Goal: Use online tool/utility: Utilize a website feature to perform a specific function

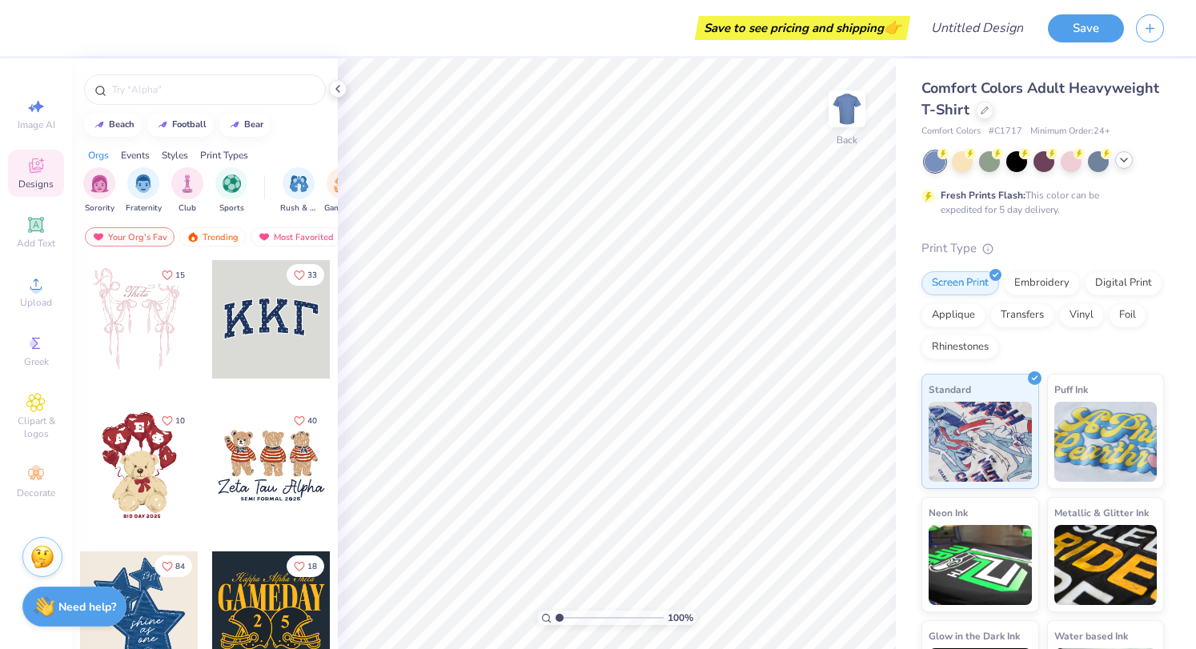
click at [1130, 156] on icon at bounding box center [1124, 160] width 13 height 13
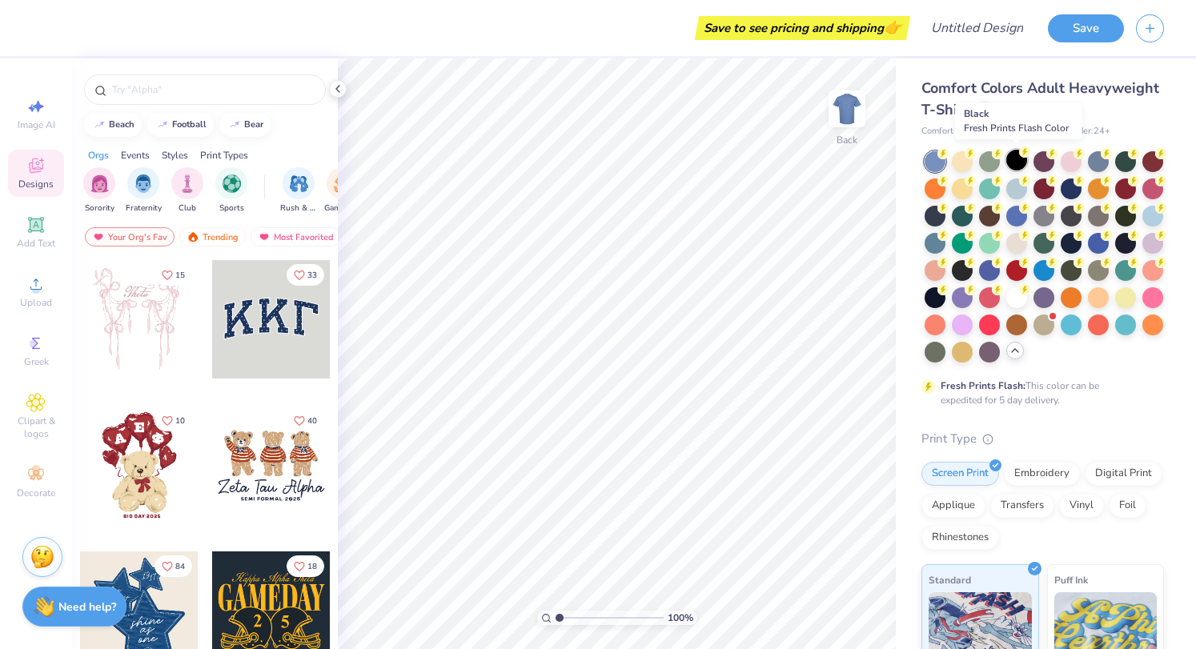
click at [1018, 166] on div at bounding box center [1017, 160] width 21 height 21
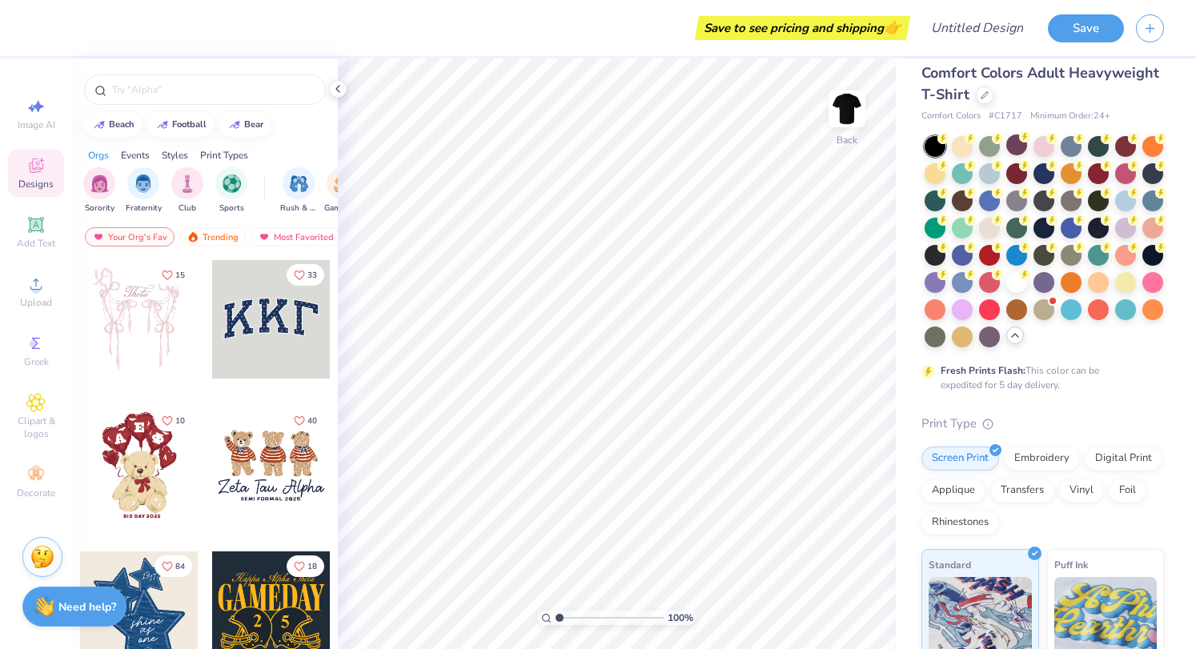
scroll to position [11, 0]
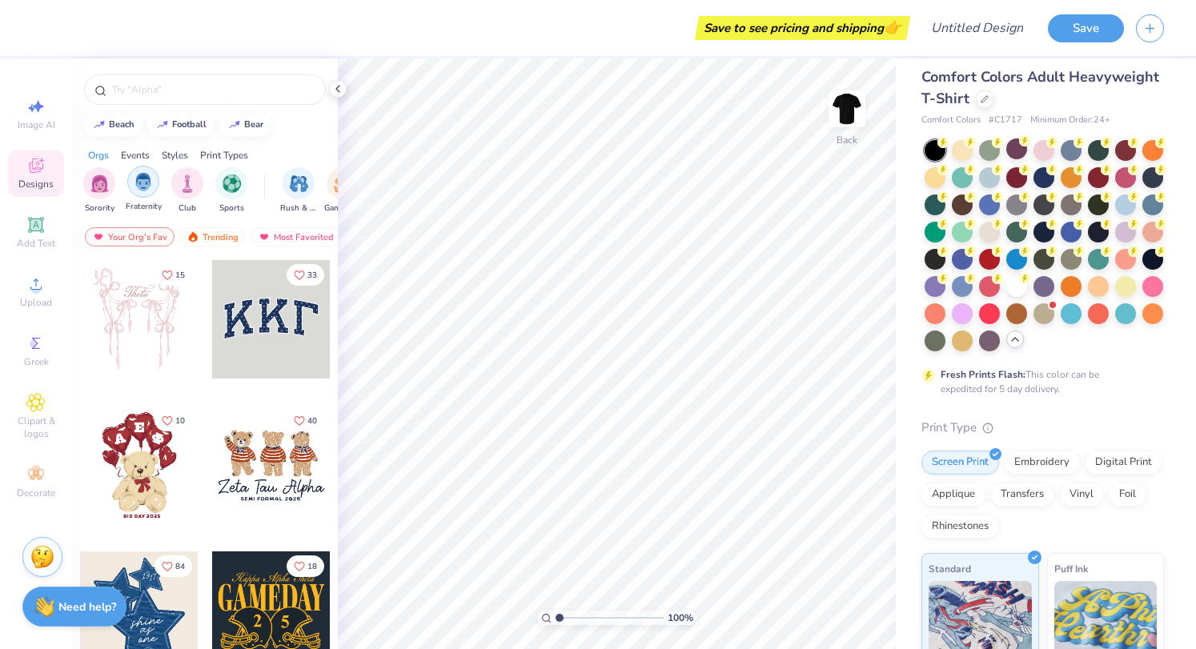
click at [142, 184] on img "filter for Fraternity" at bounding box center [144, 182] width 18 height 18
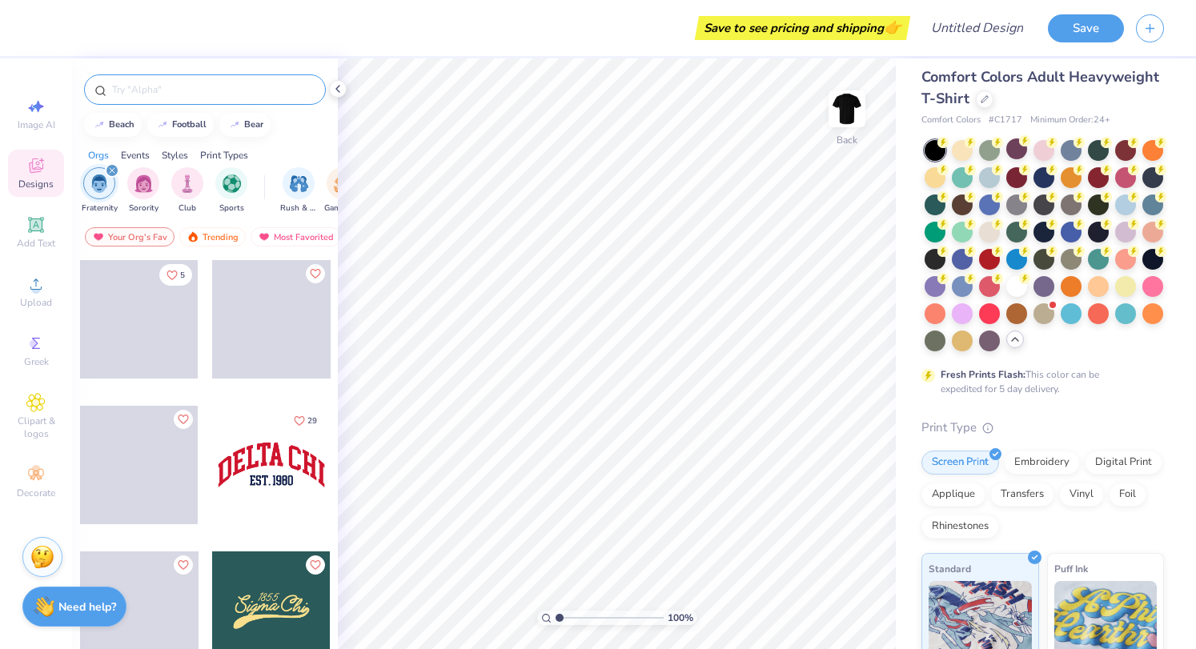
click at [141, 90] on input "text" at bounding box center [213, 90] width 205 height 16
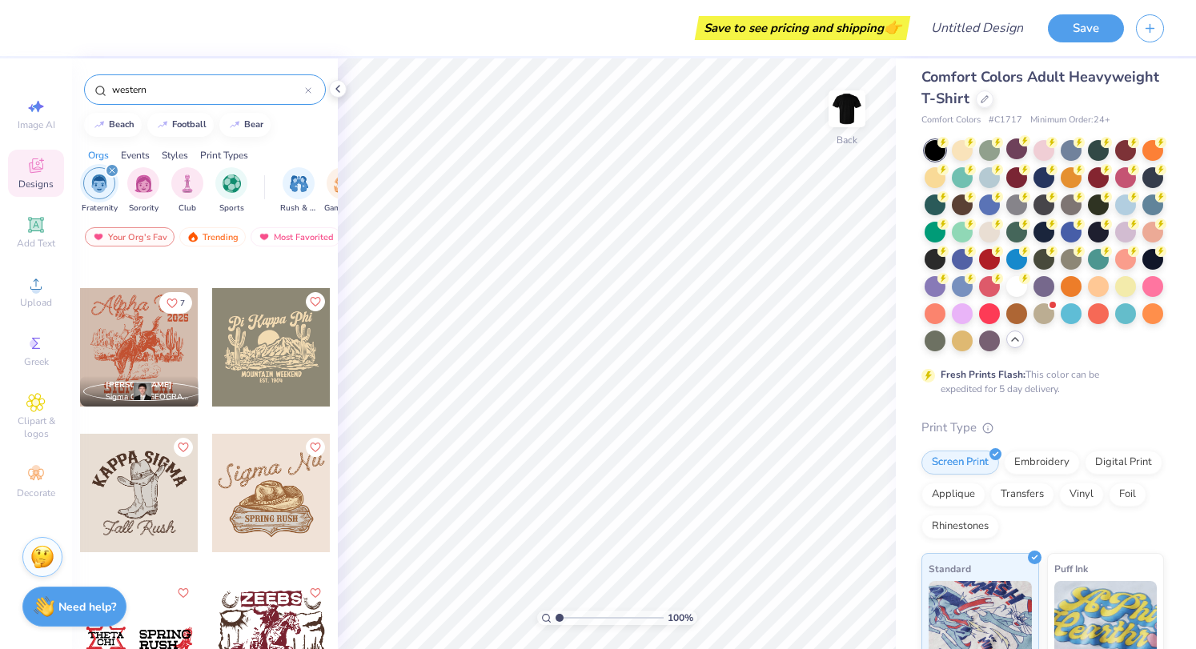
scroll to position [0, 0]
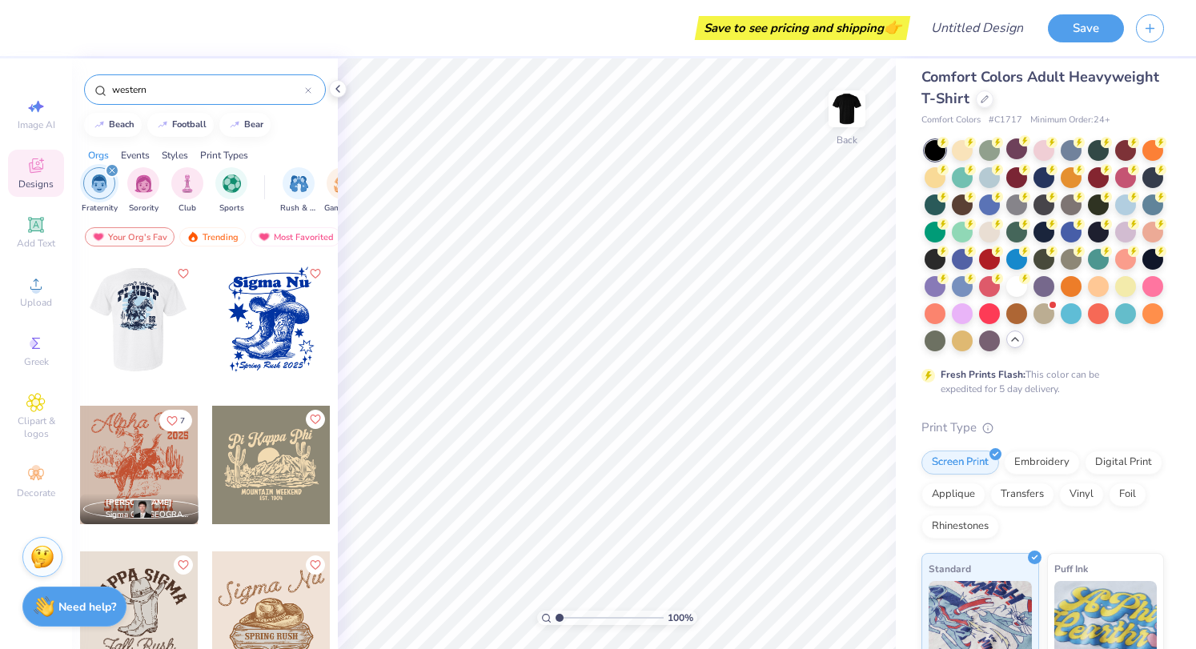
type input "western"
click at [119, 332] on div at bounding box center [140, 319] width 356 height 119
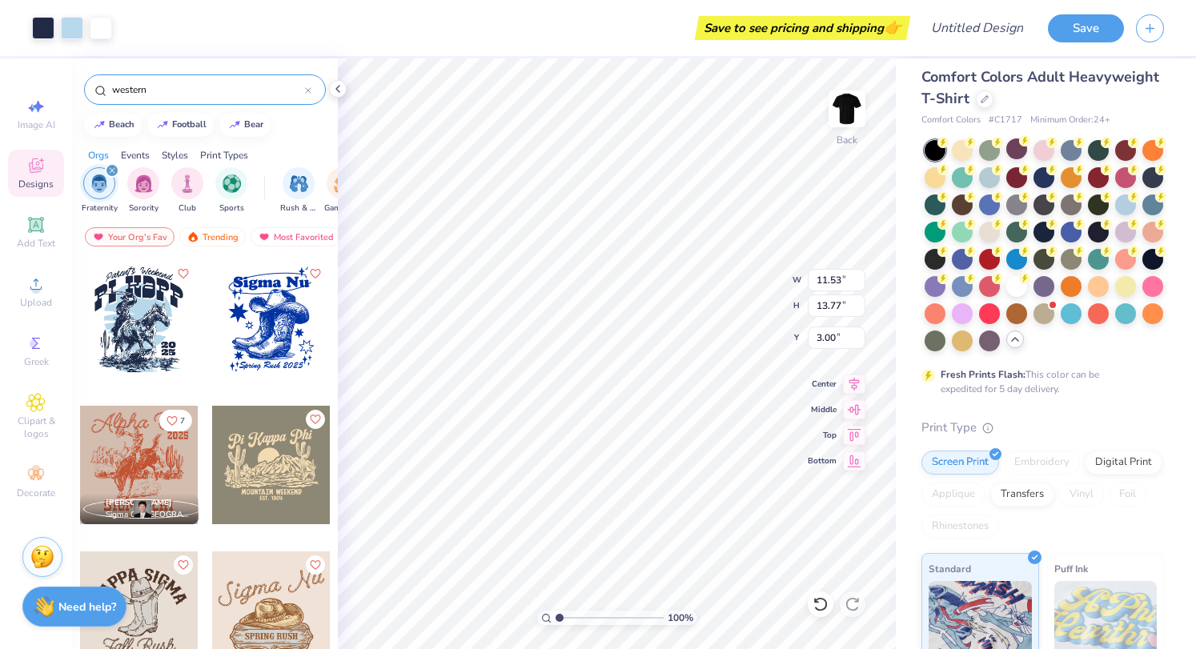
scroll to position [303, 0]
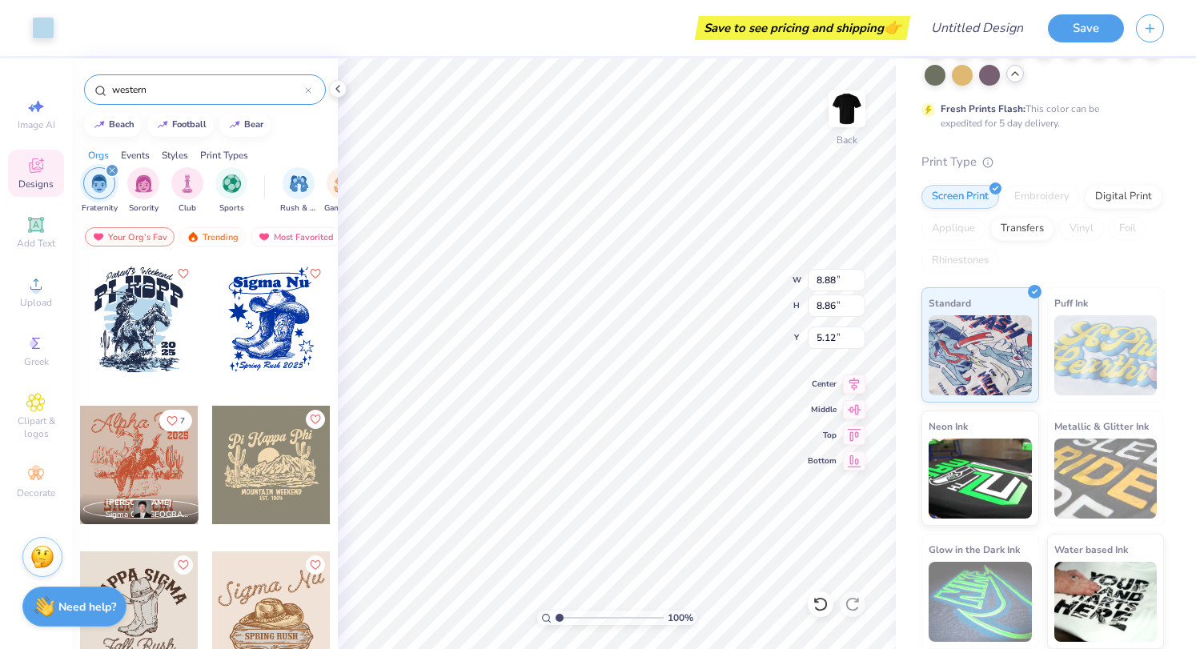
type input "8.88"
type input "8.86"
type input "5.12"
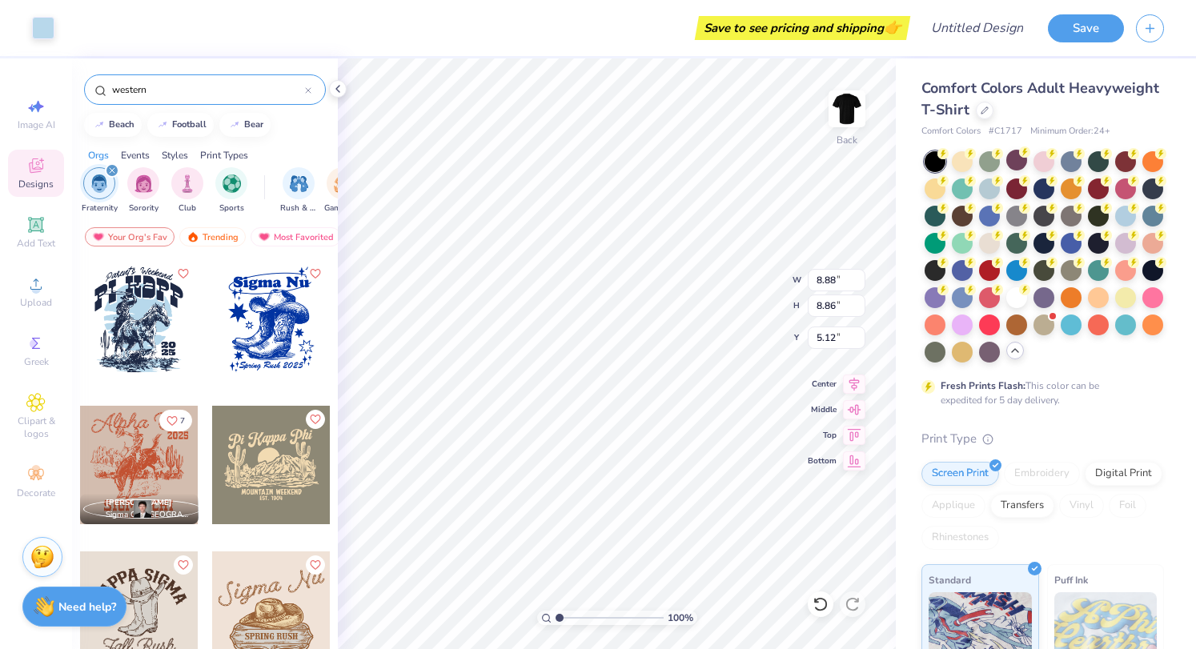
type input "8.88"
type input "8.86"
type input "5.12"
type input "8.77"
type input "8.93"
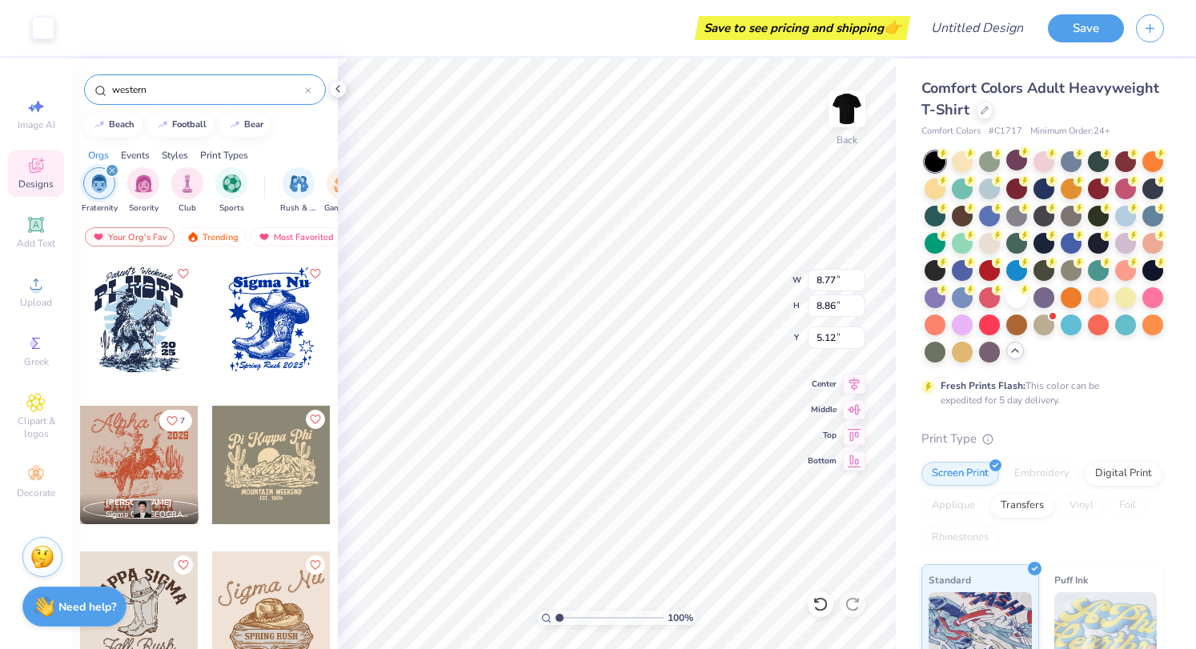
type input "6.11"
type input "11.53"
type input "13.77"
type input "3.00"
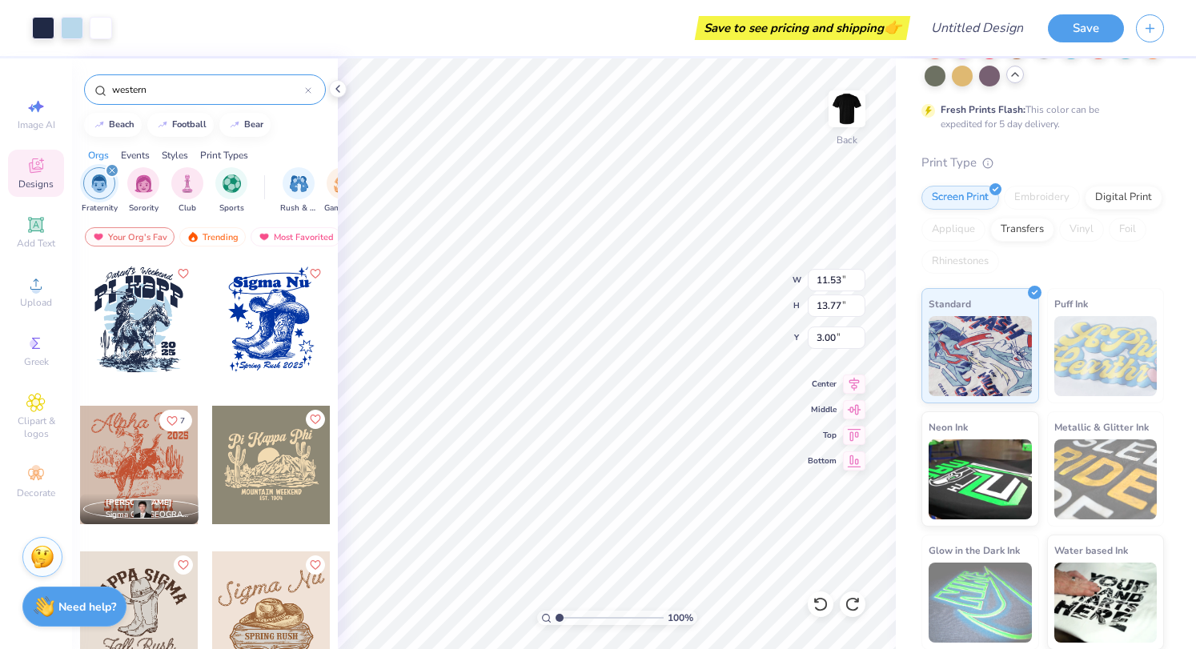
scroll to position [303, 0]
click at [991, 320] on img at bounding box center [980, 353] width 103 height 80
click at [35, 30] on div at bounding box center [43, 26] width 22 height 22
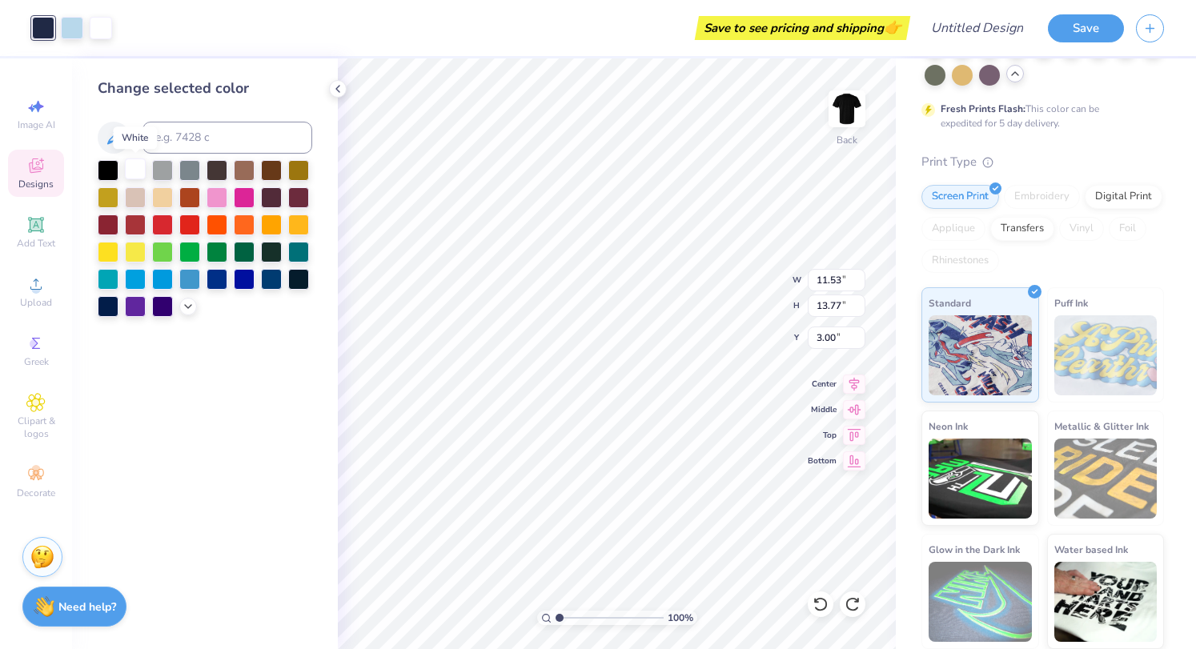
click at [131, 172] on div at bounding box center [135, 169] width 21 height 21
click at [158, 159] on div at bounding box center [162, 169] width 21 height 21
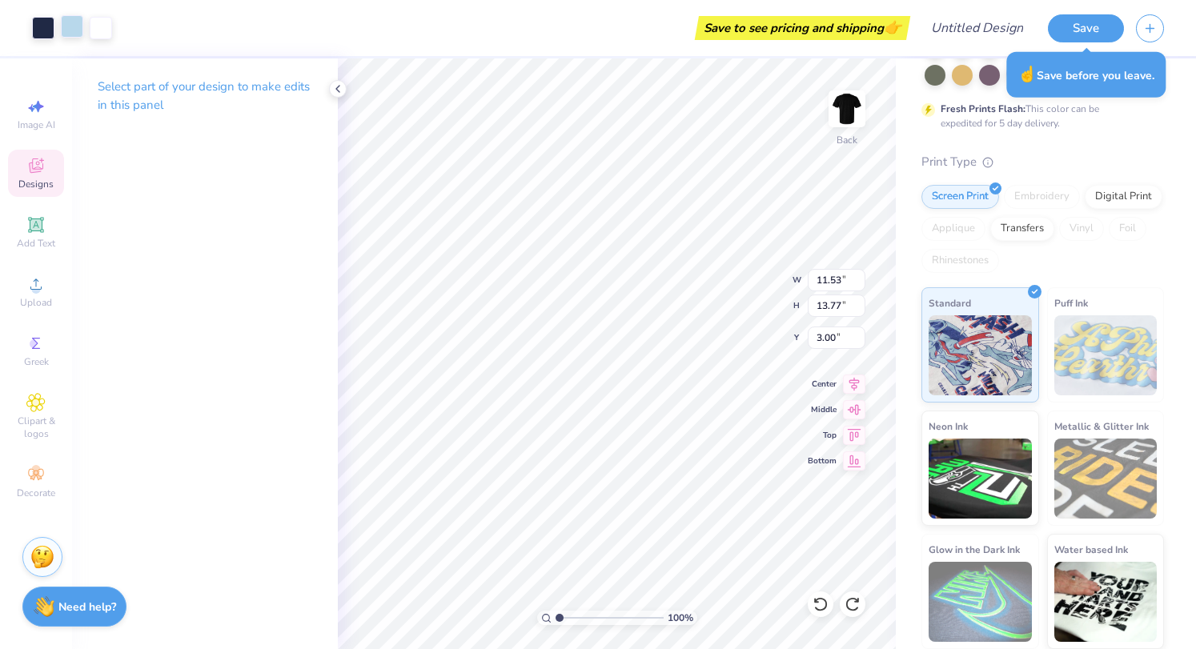
click at [72, 22] on div at bounding box center [72, 26] width 22 height 22
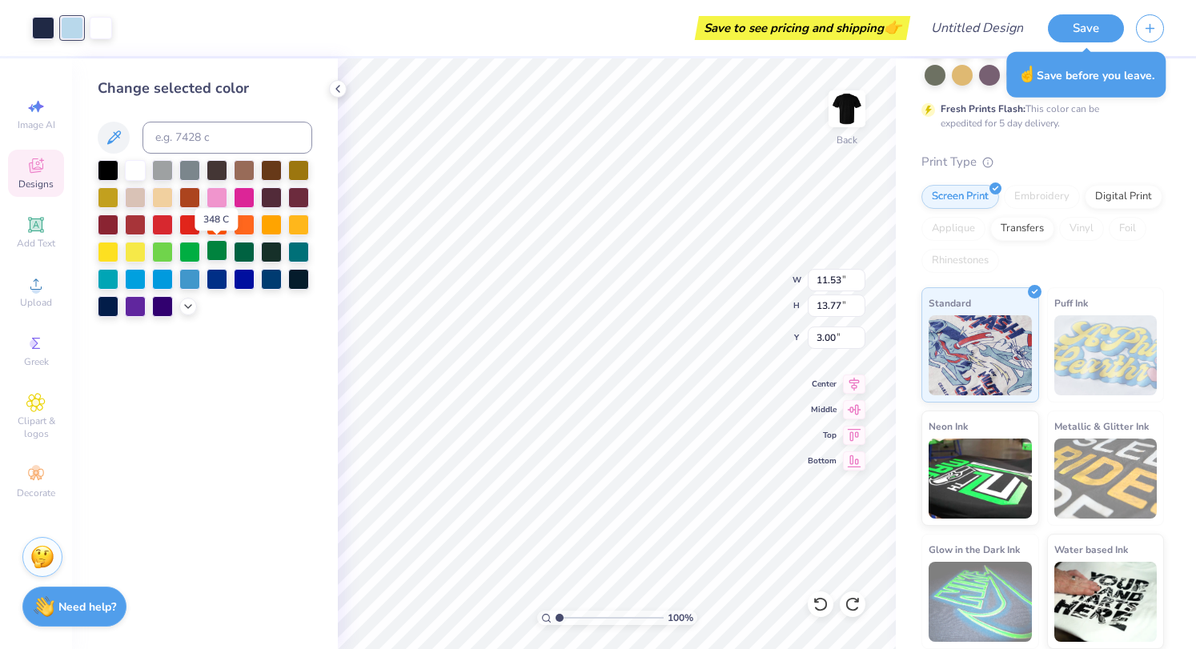
click at [219, 249] on div at bounding box center [217, 250] width 21 height 21
click at [125, 162] on div at bounding box center [135, 169] width 21 height 21
click at [131, 248] on div at bounding box center [135, 250] width 21 height 21
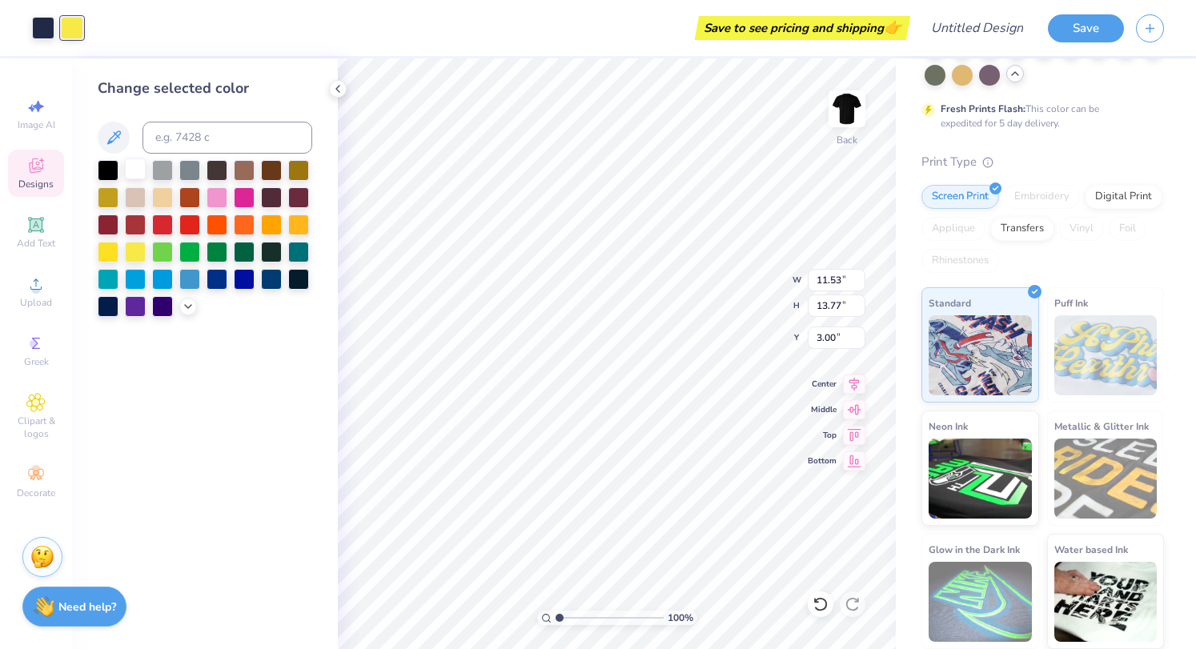
click at [135, 176] on div at bounding box center [135, 169] width 21 height 21
click at [46, 34] on div at bounding box center [43, 26] width 22 height 22
click at [271, 164] on div at bounding box center [271, 169] width 21 height 21
